Goal: Task Accomplishment & Management: Complete application form

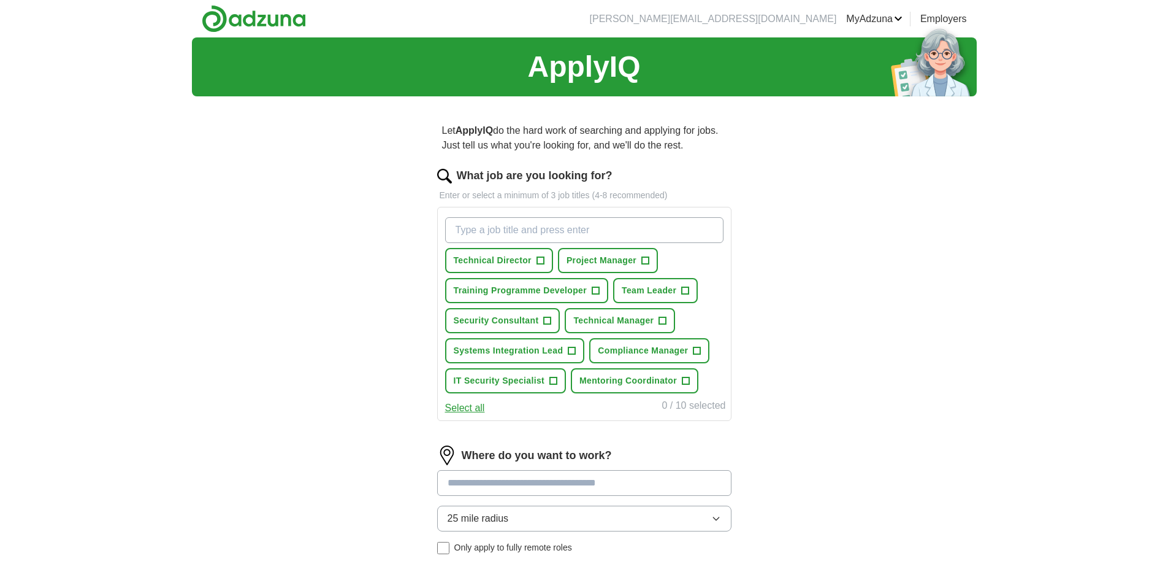
click at [531, 229] on input "What job are you looking for?" at bounding box center [584, 230] width 278 height 26
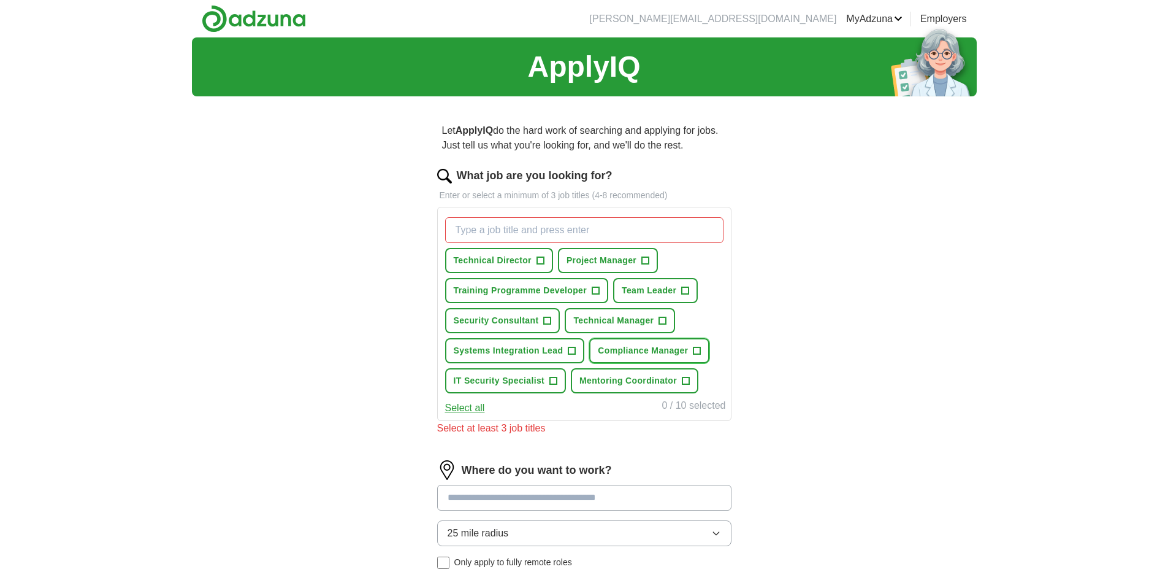
click at [688, 351] on span "Compliance Manager" at bounding box center [643, 350] width 90 height 13
click at [550, 378] on span "+" at bounding box center [553, 381] width 7 height 10
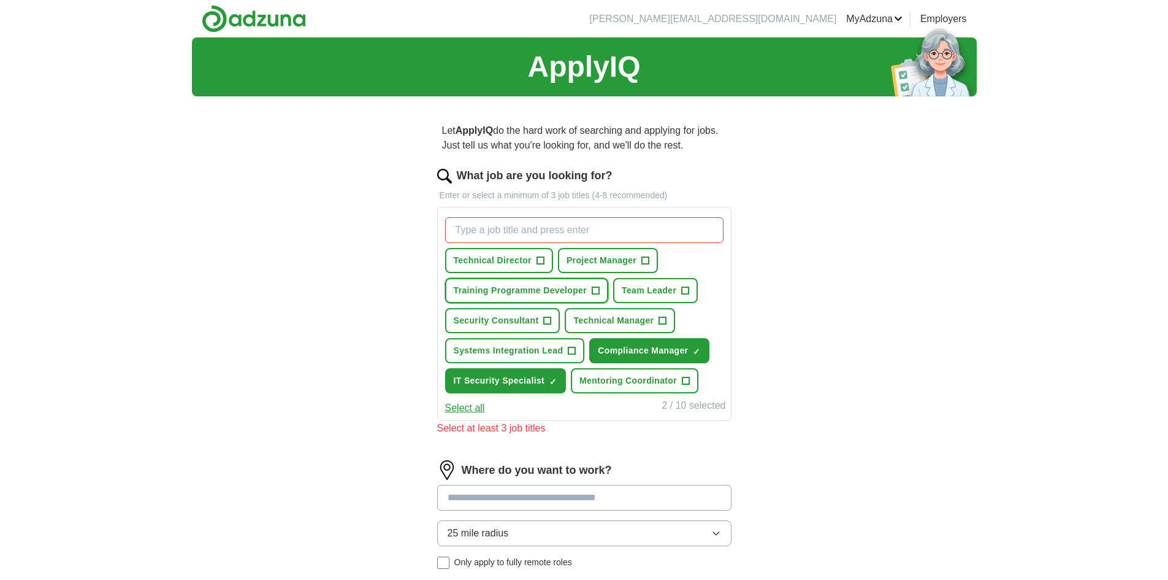
click at [566, 286] on span "Training Programme Developer" at bounding box center [521, 290] width 134 height 13
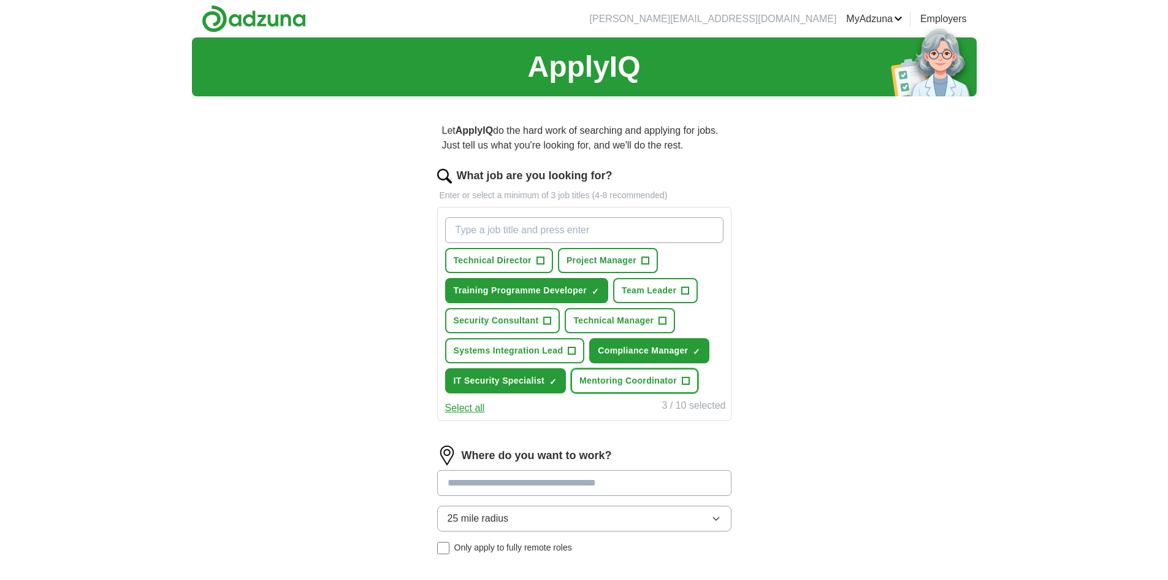
click at [641, 379] on span "Mentoring Coordinator" at bounding box center [629, 380] width 98 height 13
click at [504, 320] on span "Security Consultant" at bounding box center [496, 320] width 85 height 13
drag, startPoint x: 510, startPoint y: 255, endPoint x: 523, endPoint y: 255, distance: 12.9
click at [510, 255] on span "Technical Director" at bounding box center [493, 260] width 78 height 13
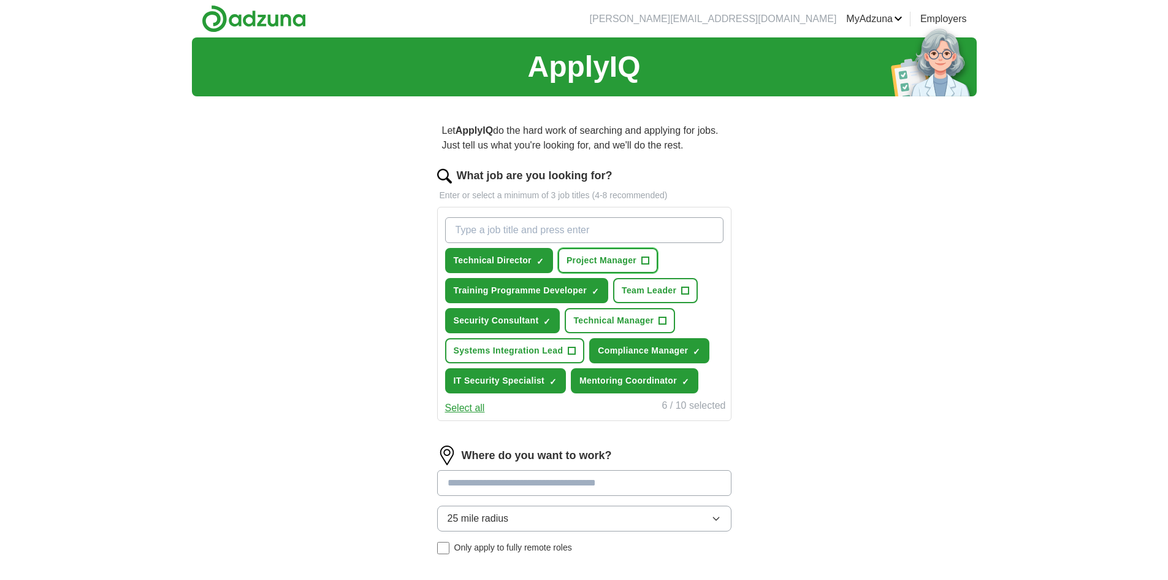
click at [601, 258] on span "Project Manager" at bounding box center [602, 260] width 70 height 13
click at [638, 289] on span "Team Leader" at bounding box center [649, 290] width 55 height 13
click at [542, 349] on span "Systems Integration Lead" at bounding box center [509, 350] width 110 height 13
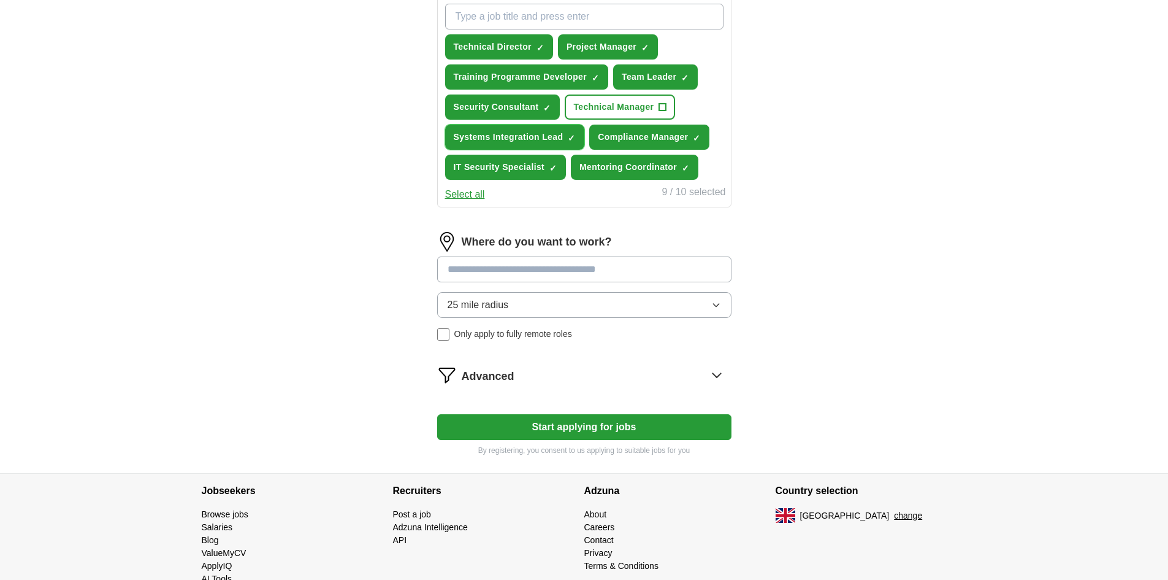
scroll to position [243, 0]
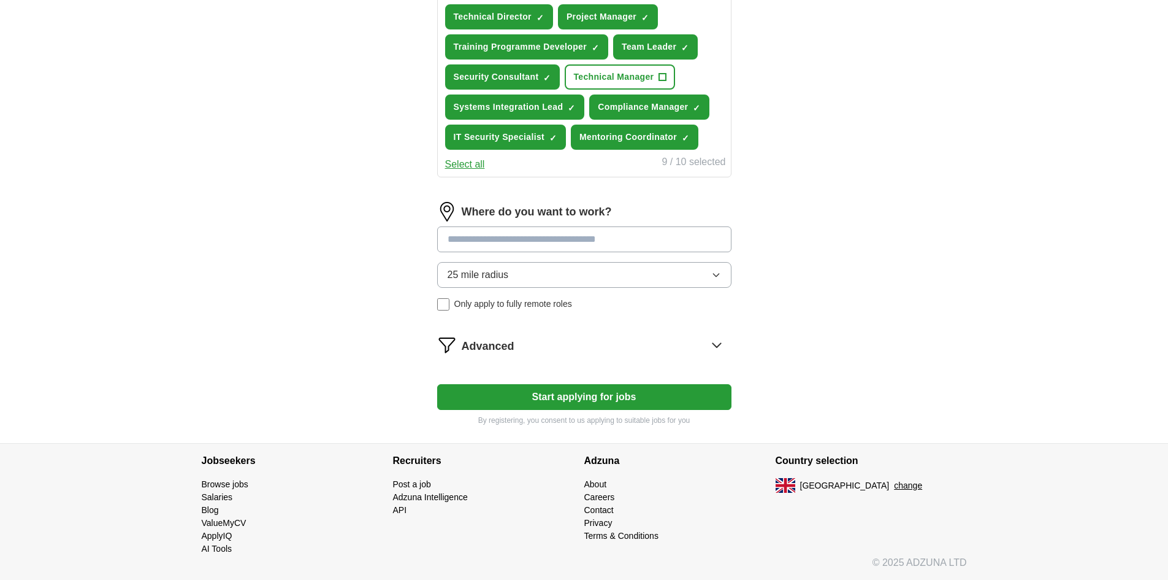
click at [549, 242] on input at bounding box center [584, 239] width 294 height 26
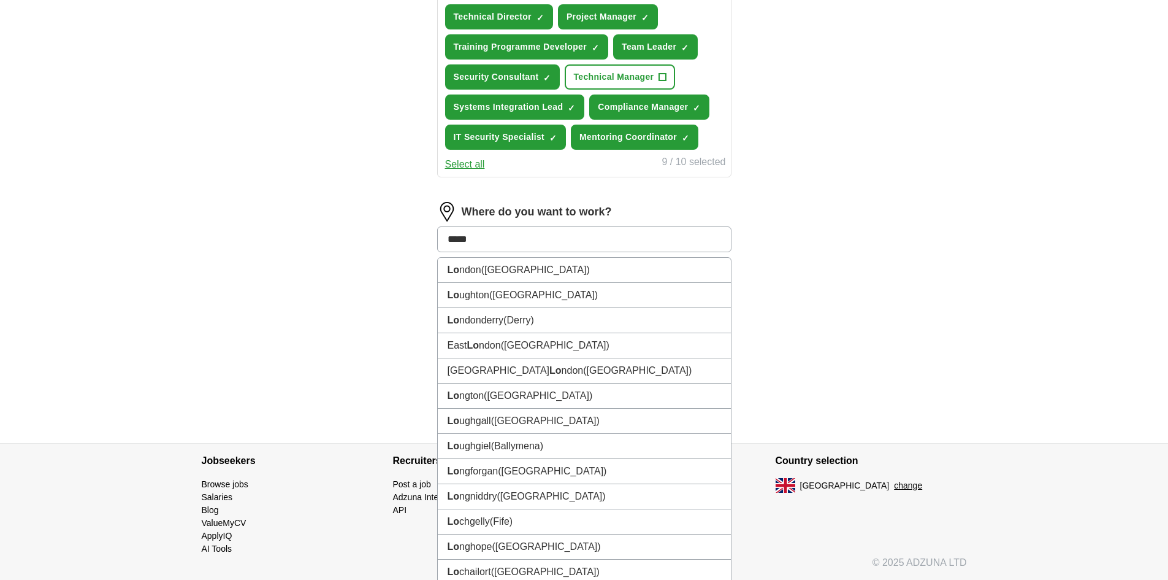
type input "******"
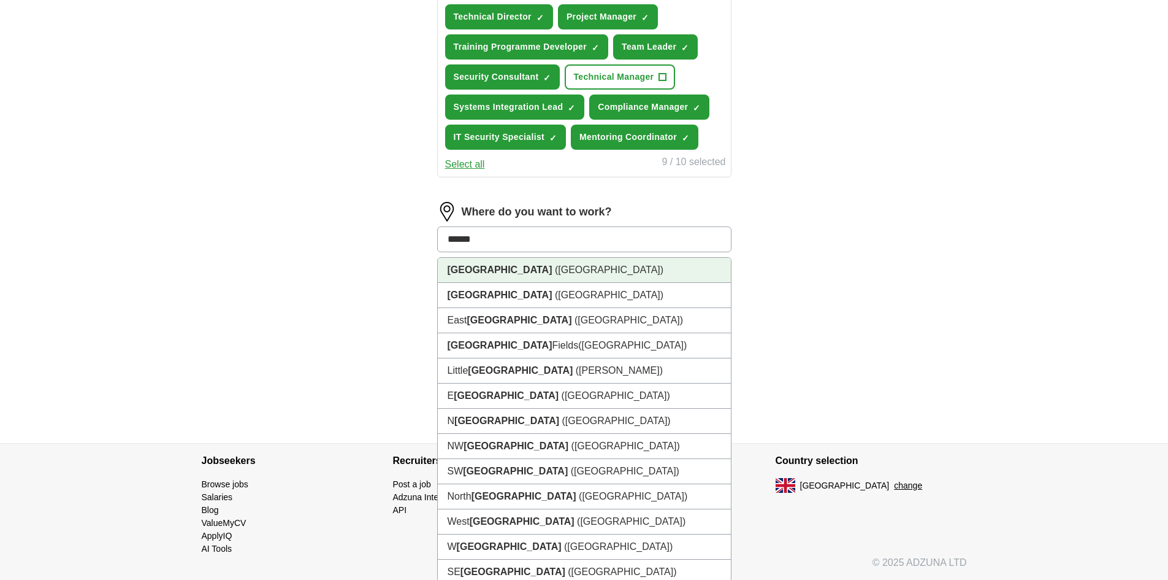
click at [547, 268] on li "[GEOGRAPHIC_DATA] ([GEOGRAPHIC_DATA])" at bounding box center [584, 270] width 293 height 25
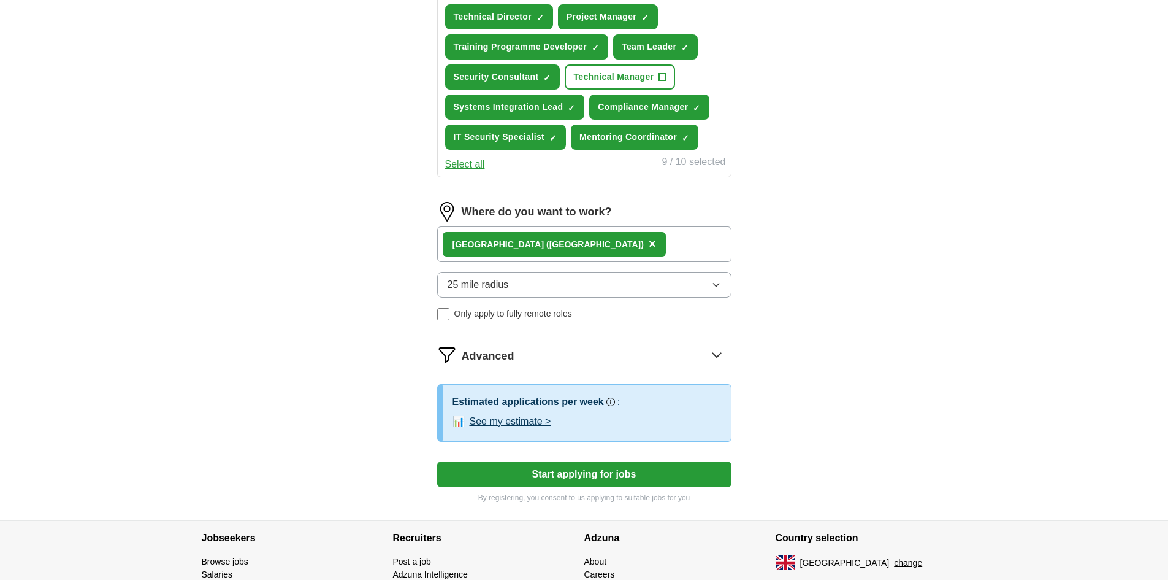
click at [553, 247] on div "[GEOGRAPHIC_DATA] ([GEOGRAPHIC_DATA]) ×" at bounding box center [584, 244] width 294 height 36
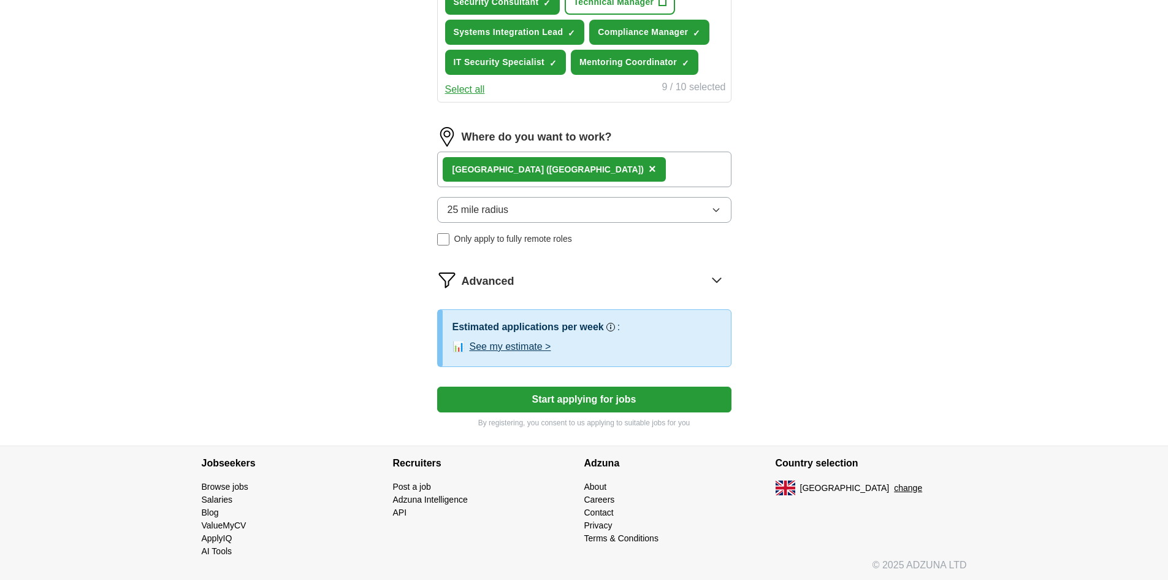
scroll to position [321, 0]
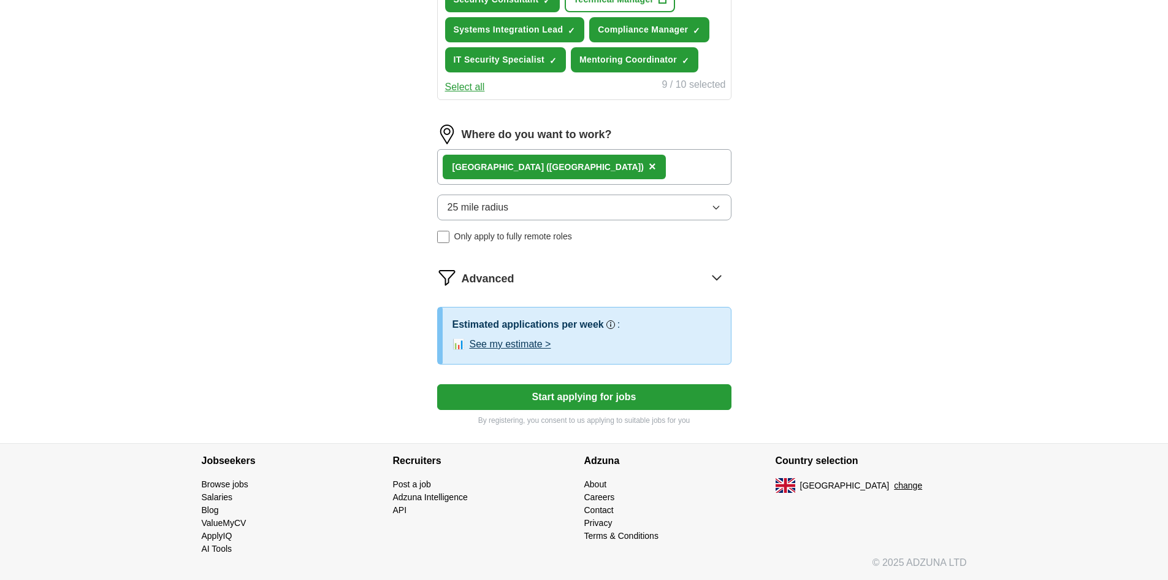
click at [712, 275] on icon at bounding box center [717, 277] width 20 height 20
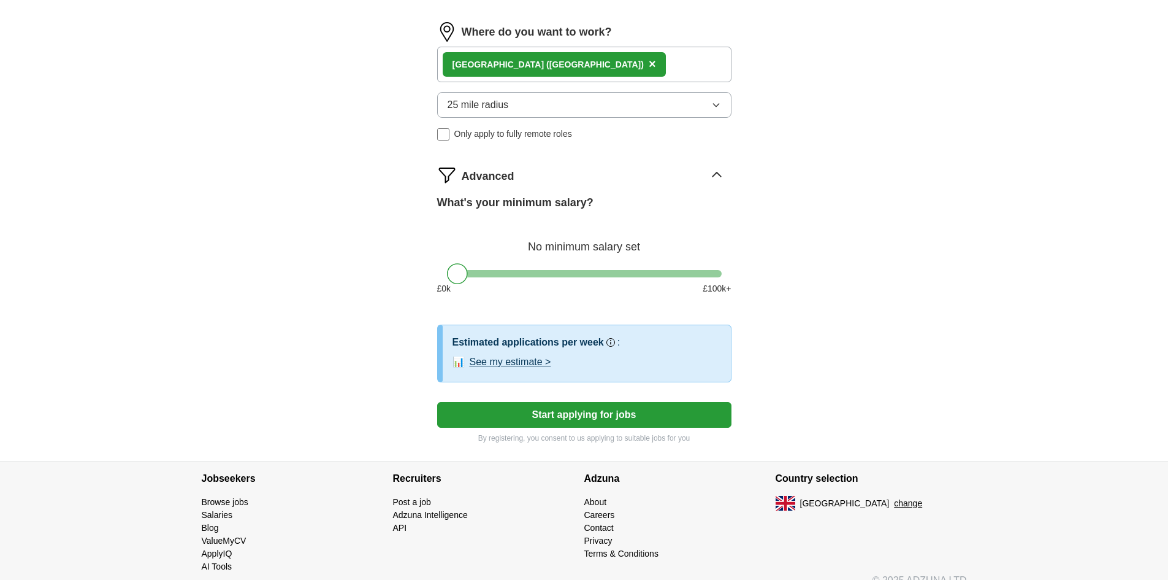
scroll to position [441, 0]
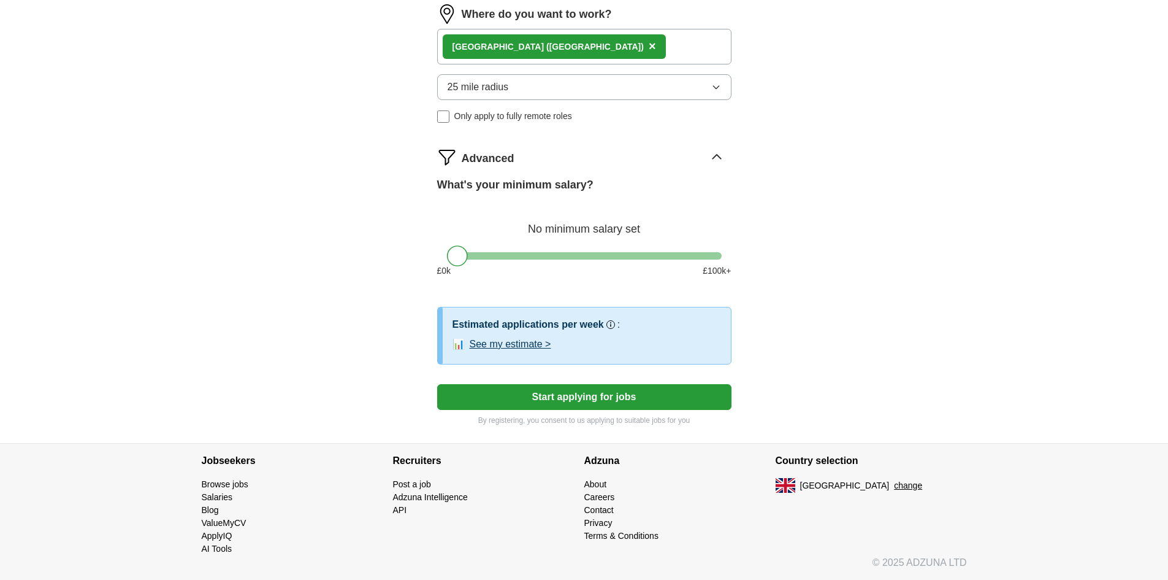
click at [578, 399] on button "Start applying for jobs" at bounding box center [584, 397] width 294 height 26
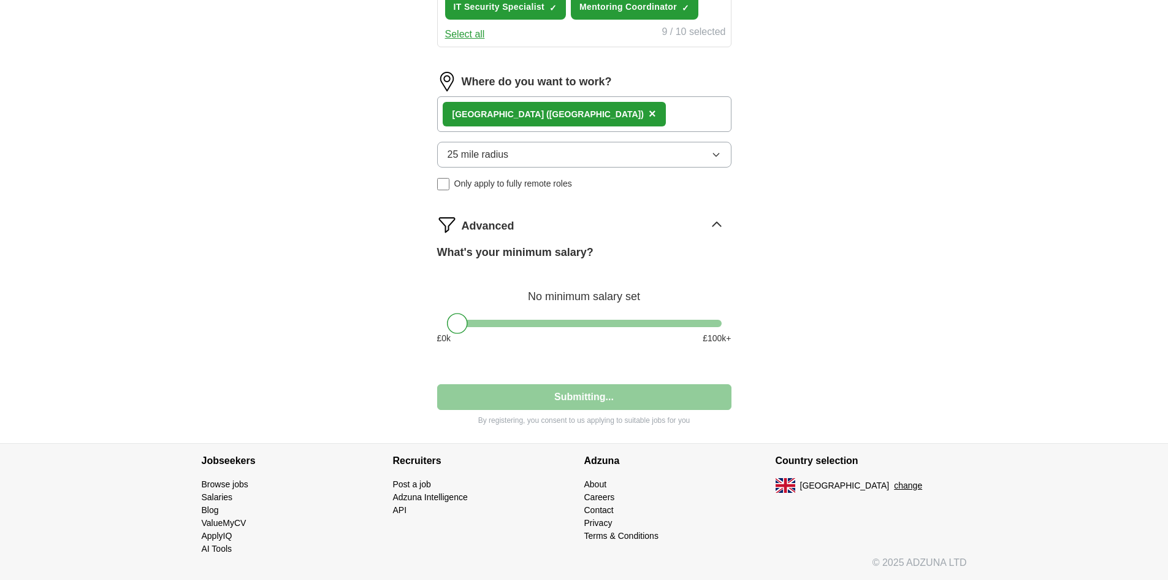
scroll to position [374, 0]
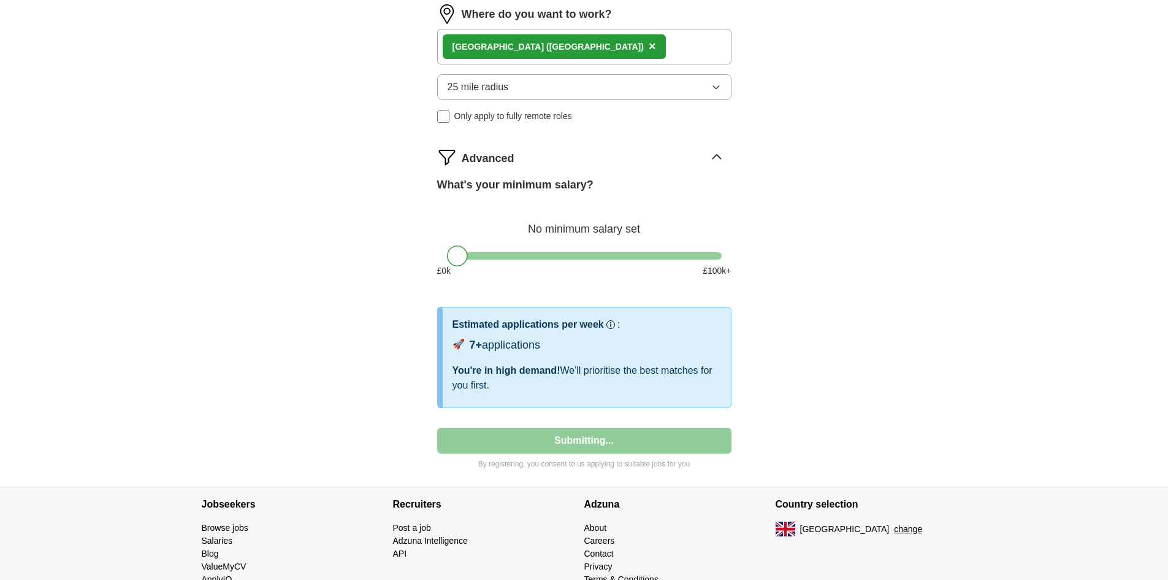
select select "**"
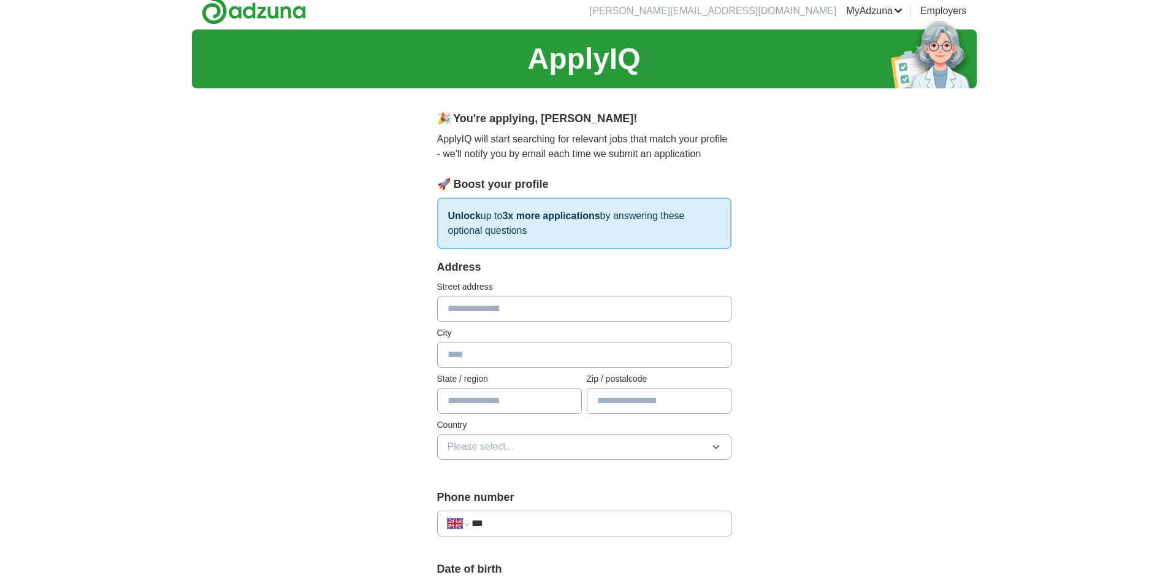
scroll to position [0, 0]
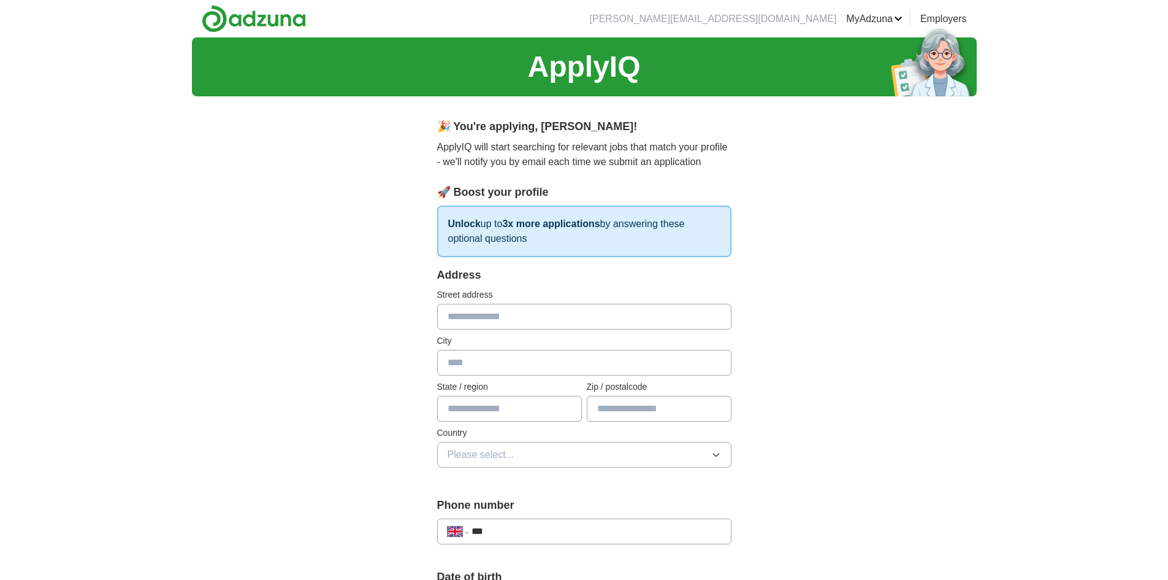
click at [515, 320] on input "text" at bounding box center [584, 317] width 294 height 26
type input "**********"
type input "*******"
select select "**"
type input "**********"
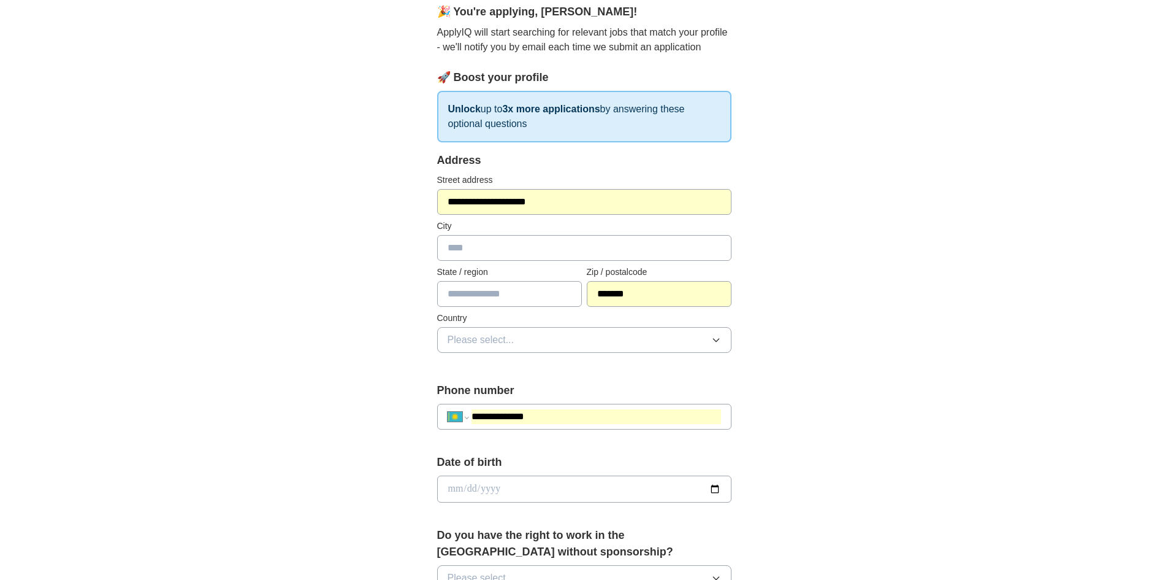
scroll to position [245, 0]
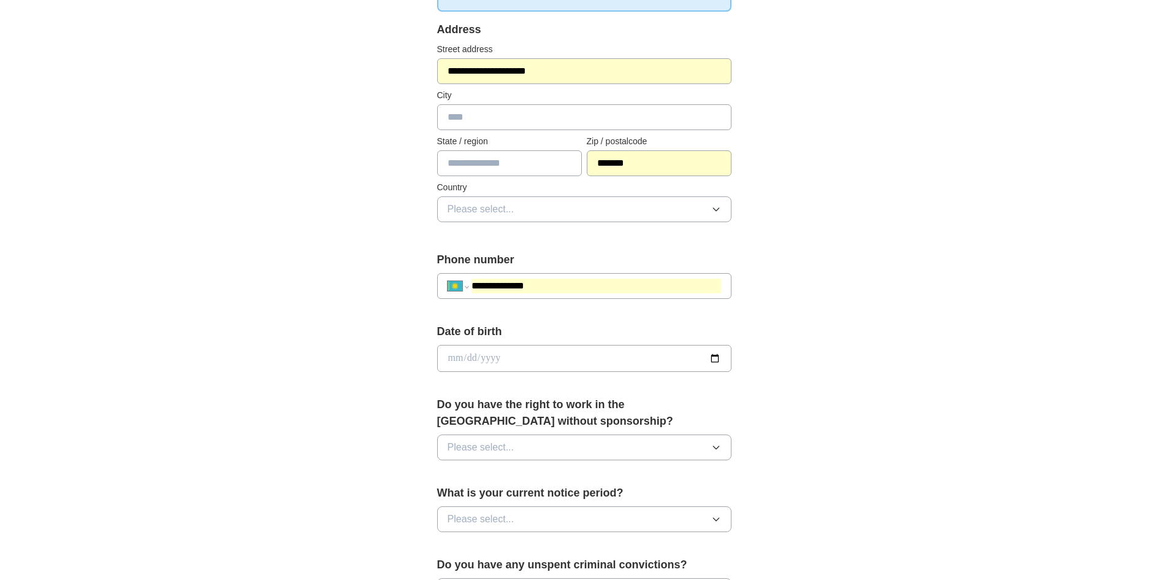
drag, startPoint x: 451, startPoint y: 349, endPoint x: 453, endPoint y: 357, distance: 8.2
click at [451, 353] on input "date" at bounding box center [584, 358] width 294 height 27
type input "**********"
click at [425, 332] on div "**********" at bounding box center [584, 377] width 393 height 1032
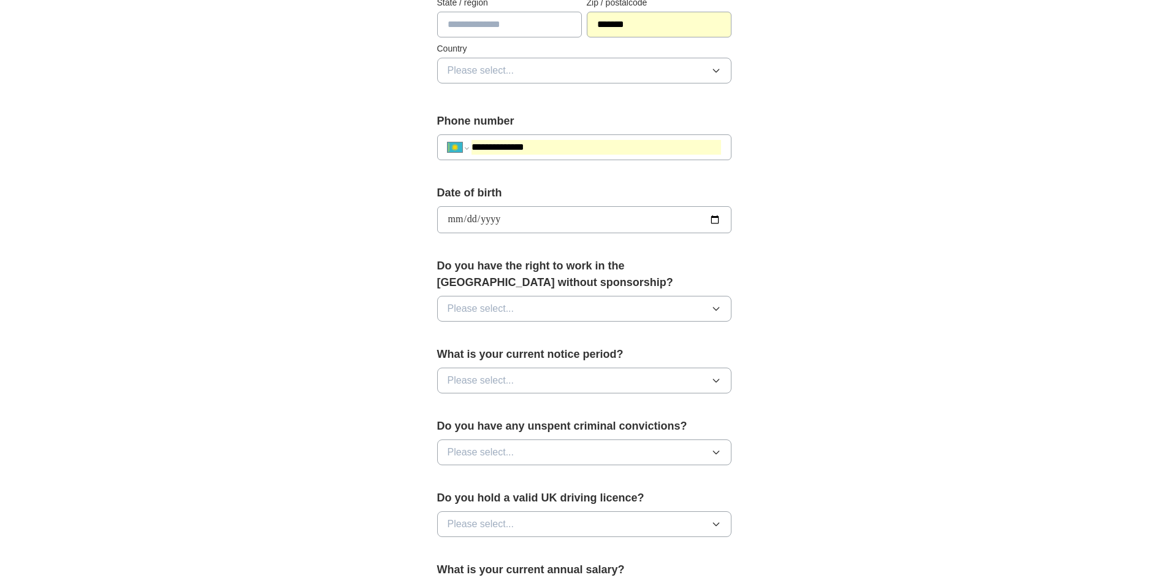
scroll to position [429, 0]
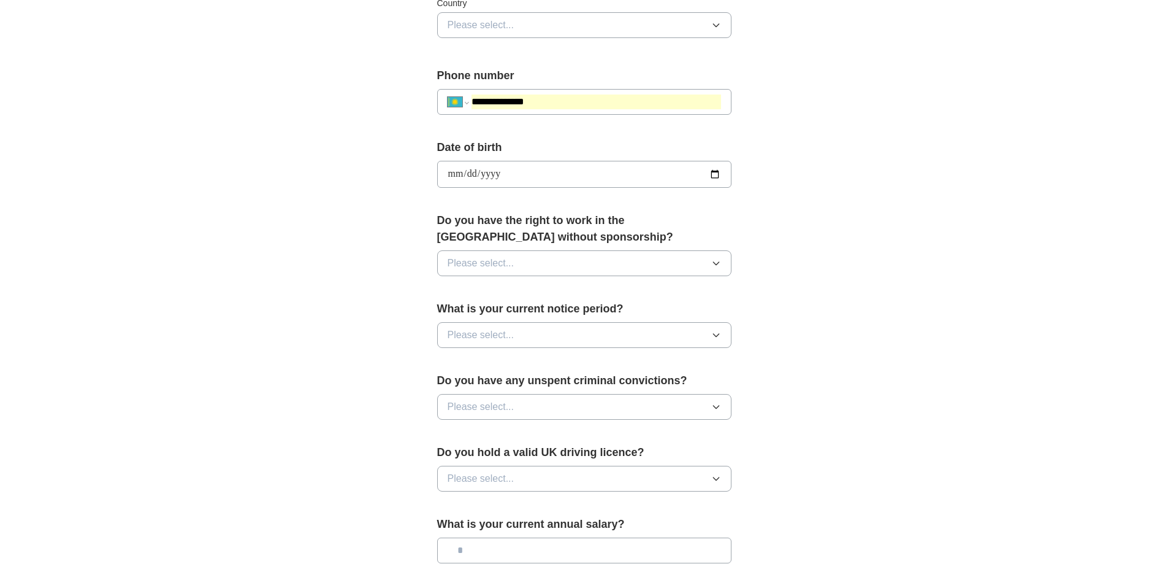
click at [489, 263] on span "Please select..." at bounding box center [481, 263] width 67 height 15
click at [485, 291] on div "Yes" at bounding box center [585, 291] width 274 height 15
click at [526, 332] on button "Please select..." at bounding box center [584, 335] width 294 height 26
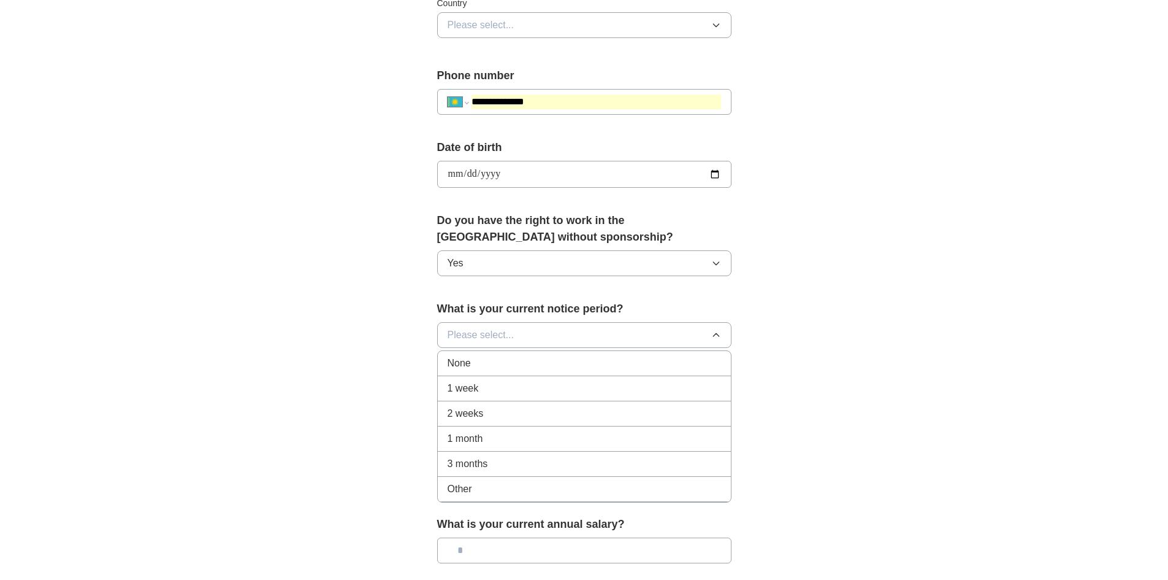
click at [490, 440] on div "1 month" at bounding box center [585, 438] width 274 height 15
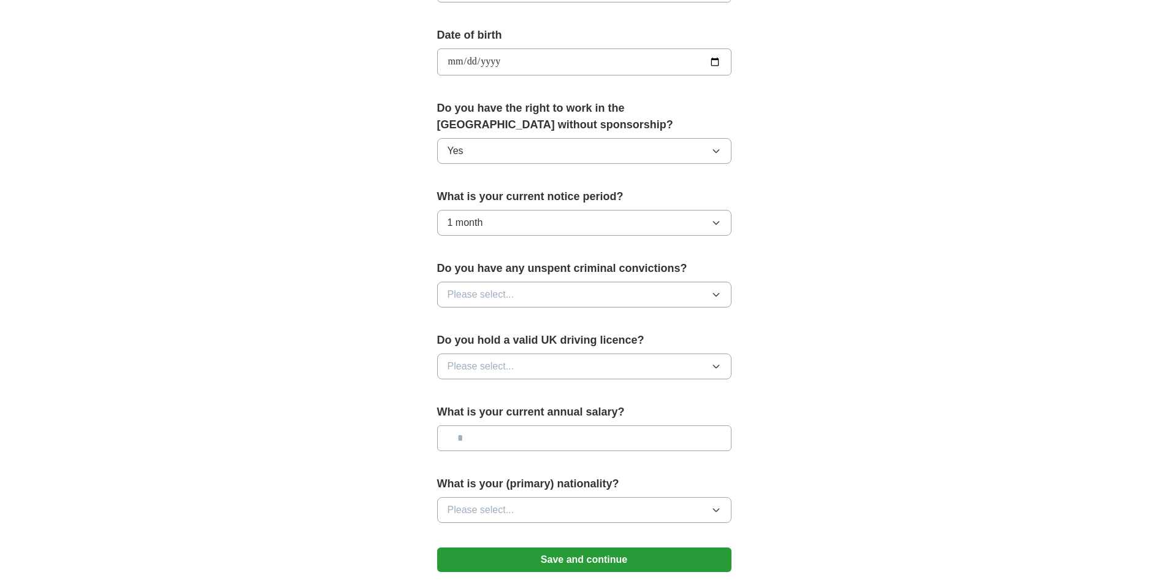
scroll to position [552, 0]
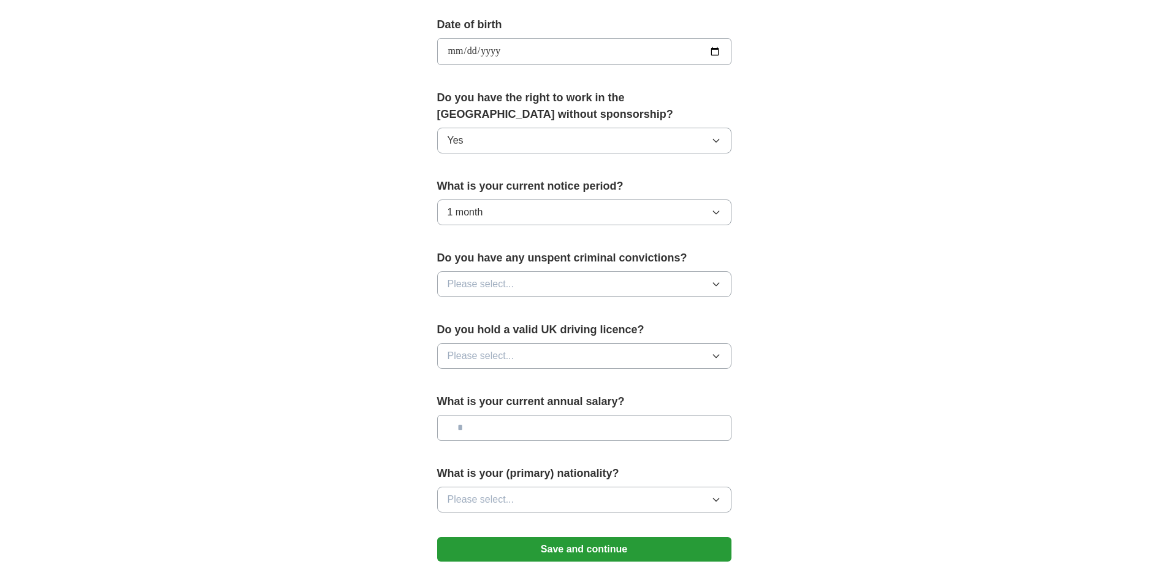
click at [541, 282] on button "Please select..." at bounding box center [584, 284] width 294 height 26
click at [502, 323] on li "Yes" at bounding box center [584, 312] width 293 height 25
click at [496, 291] on button "Yes" at bounding box center [584, 284] width 294 height 26
click at [497, 334] on div "No" at bounding box center [585, 339] width 274 height 15
click at [504, 356] on span "Please select..." at bounding box center [481, 355] width 67 height 15
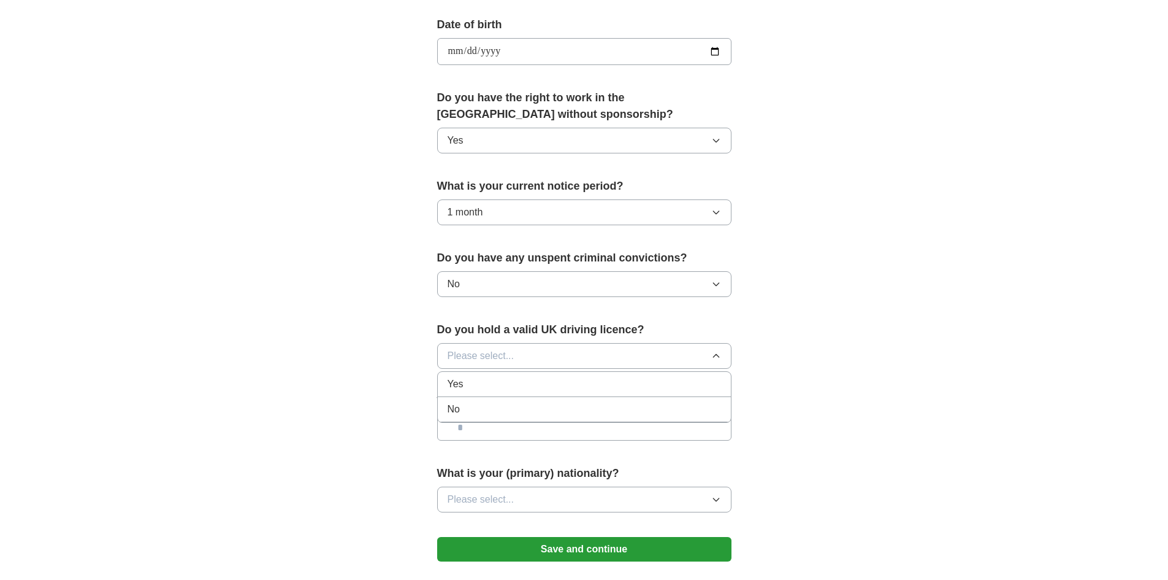
click at [487, 382] on div "Yes" at bounding box center [585, 384] width 274 height 15
click at [525, 426] on input "text" at bounding box center [584, 428] width 294 height 26
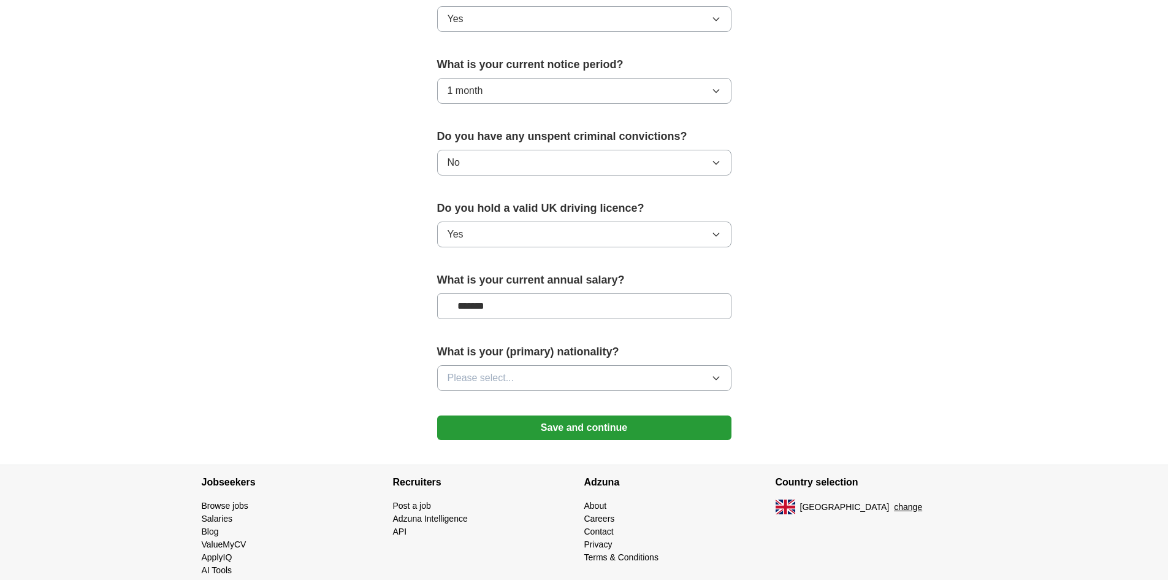
scroll to position [675, 0]
type input "*******"
click at [550, 375] on button "Please select..." at bounding box center [584, 377] width 294 height 26
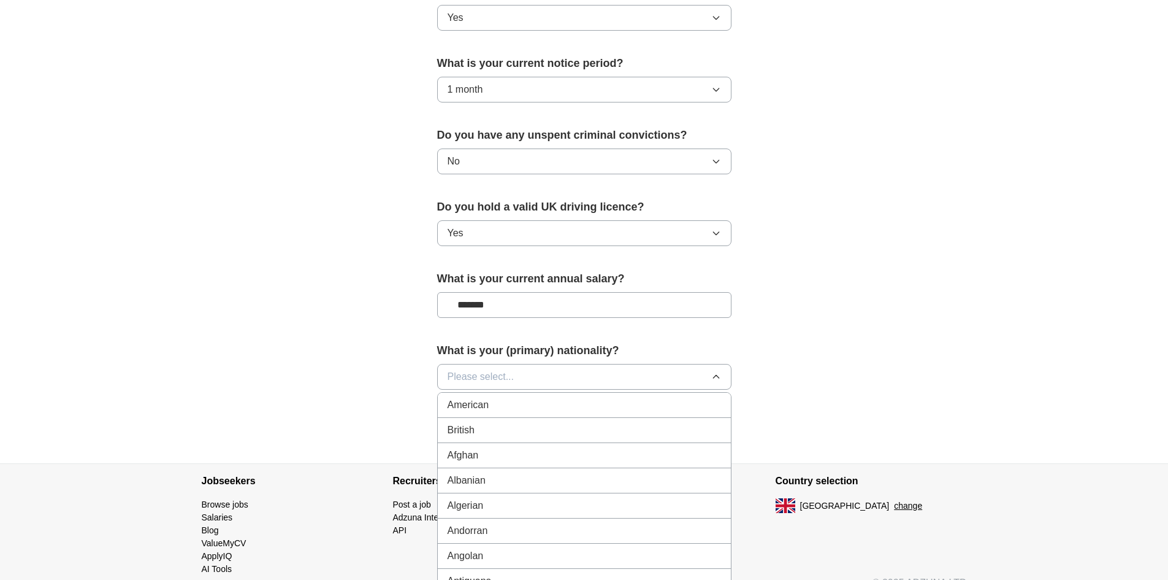
click at [498, 426] on div "British" at bounding box center [585, 430] width 274 height 15
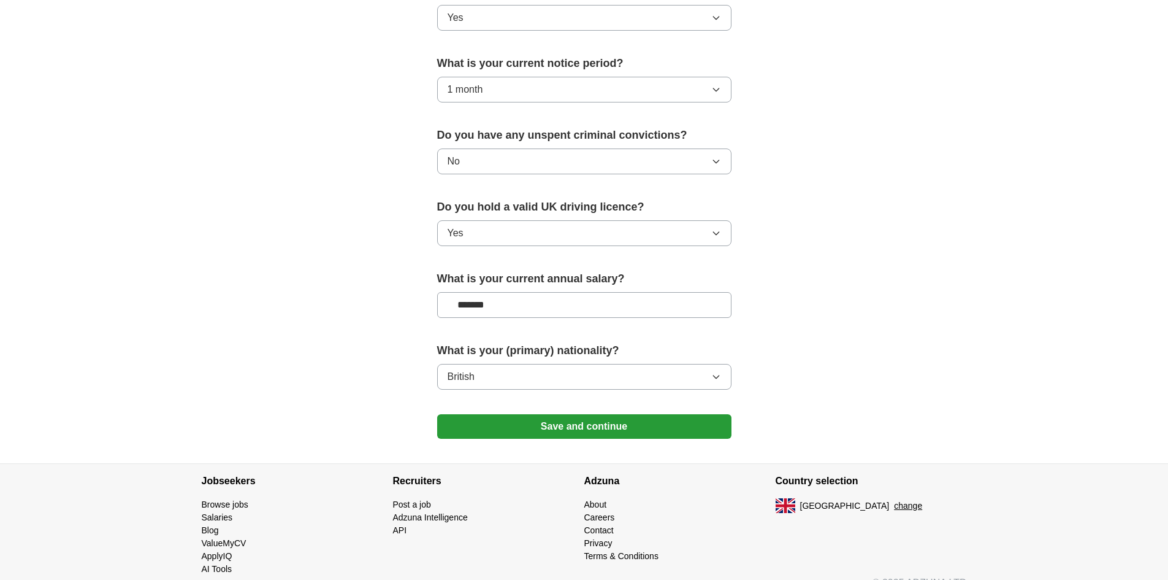
click at [590, 420] on button "Save and continue" at bounding box center [584, 426] width 294 height 25
